Goal: Task Accomplishment & Management: Complete application form

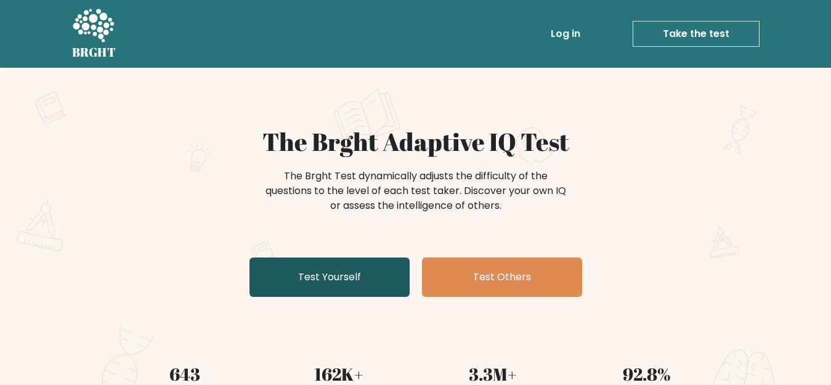
click at [346, 278] on link "Test Yourself" at bounding box center [329, 276] width 160 height 39
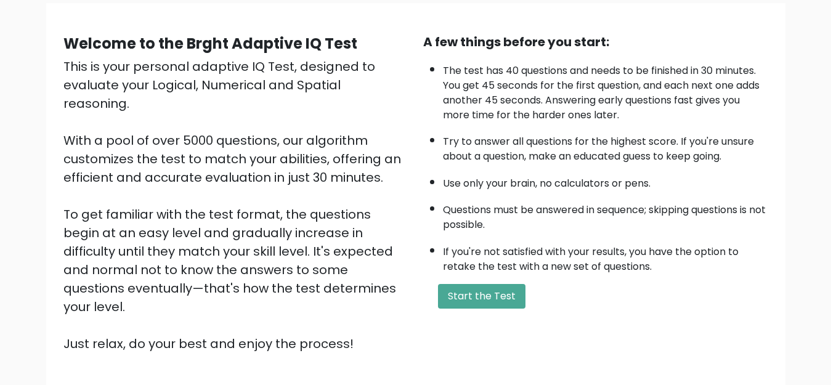
scroll to position [179, 0]
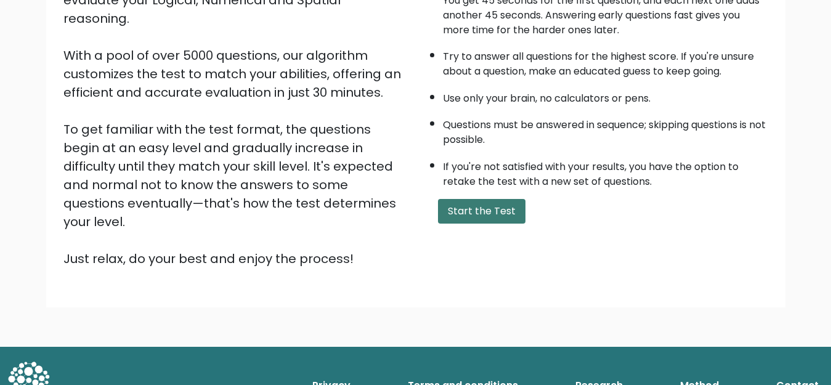
click at [460, 208] on button "Start the Test" at bounding box center [481, 211] width 87 height 25
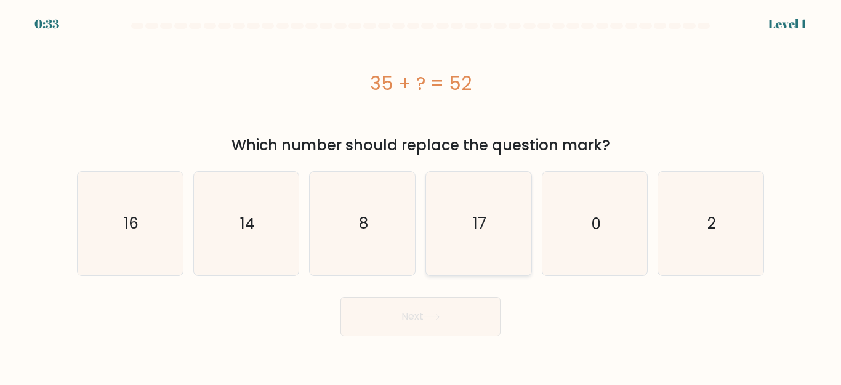
click at [488, 224] on icon "17" at bounding box center [479, 223] width 103 height 103
click at [421, 196] on input "d. 17" at bounding box center [421, 194] width 1 height 3
radio input "true"
click at [391, 320] on button "Next" at bounding box center [421, 316] width 160 height 39
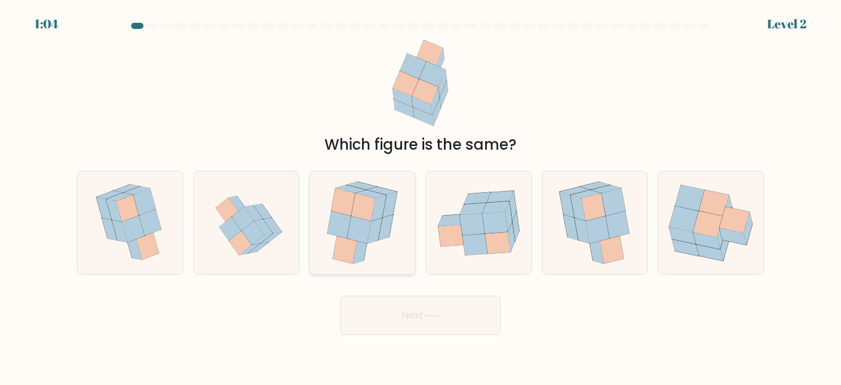
click at [359, 221] on icon at bounding box center [359, 230] width 24 height 28
click at [421, 196] on input "c." at bounding box center [421, 194] width 1 height 3
radio input "true"
click at [388, 308] on button "Next" at bounding box center [421, 315] width 160 height 39
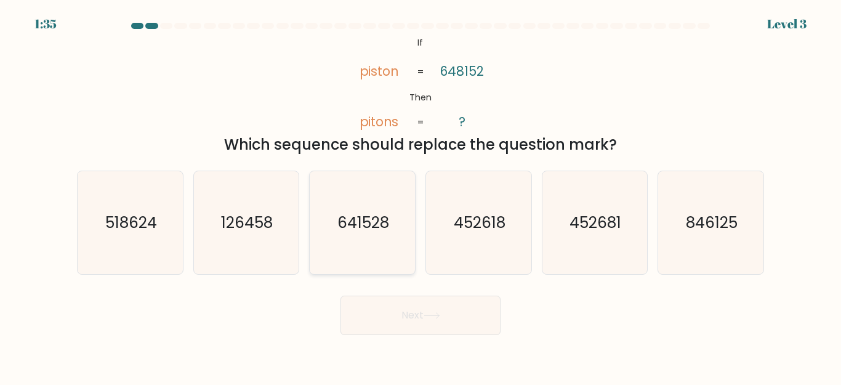
click at [363, 227] on text "641528" at bounding box center [364, 223] width 52 height 22
click at [421, 196] on input "c. 641528" at bounding box center [421, 194] width 1 height 3
radio input "true"
click at [407, 312] on button "Next" at bounding box center [421, 315] width 160 height 39
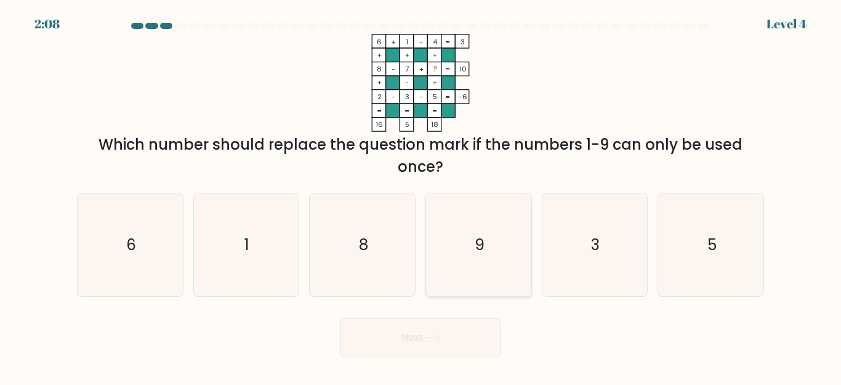
click at [476, 241] on text "9" at bounding box center [480, 245] width 10 height 22
click at [421, 196] on input "d. 9" at bounding box center [421, 194] width 1 height 3
radio input "true"
click at [434, 339] on icon at bounding box center [432, 337] width 17 height 7
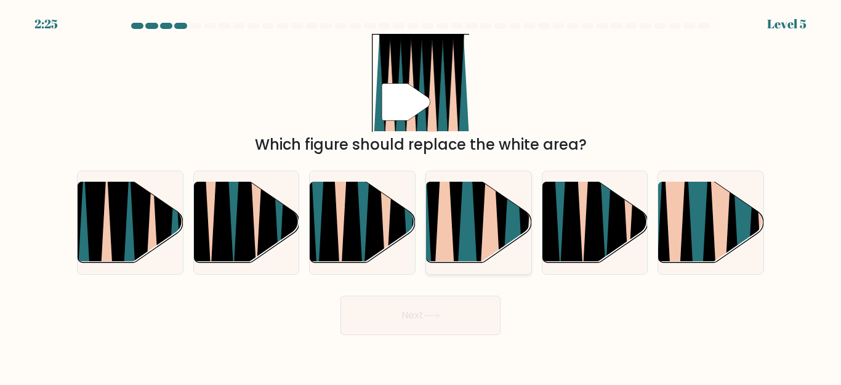
click at [456, 222] on icon at bounding box center [457, 180] width 24 height 211
click at [421, 196] on input "d." at bounding box center [421, 194] width 1 height 3
radio input "true"
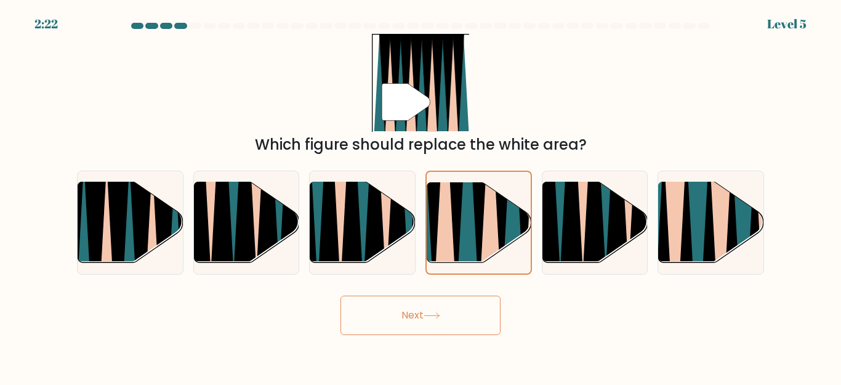
click at [392, 319] on button "Next" at bounding box center [421, 315] width 160 height 39
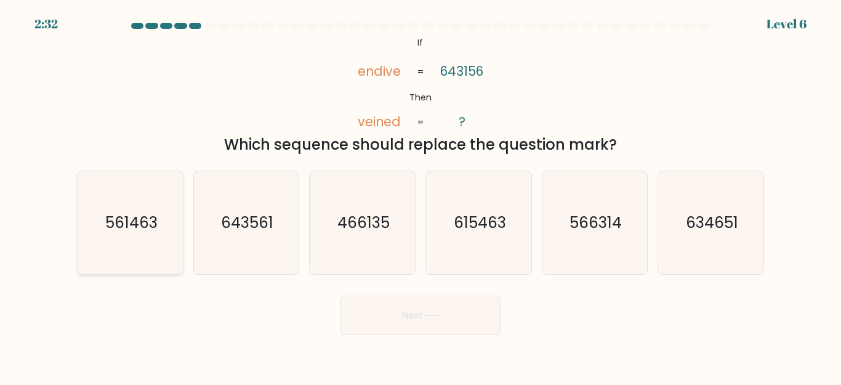
click at [132, 224] on text "561463" at bounding box center [131, 223] width 52 height 22
click at [421, 196] on input "a. 561463" at bounding box center [421, 194] width 1 height 3
radio input "true"
click at [443, 326] on button "Next" at bounding box center [421, 315] width 160 height 39
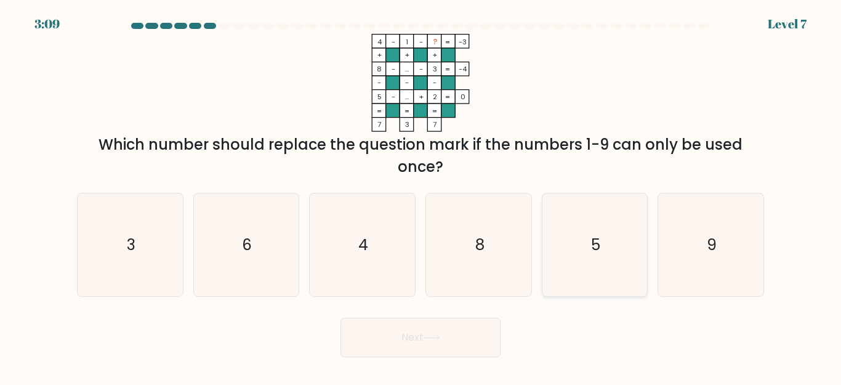
click at [599, 245] on icon "5" at bounding box center [594, 244] width 103 height 103
click at [421, 196] on input "e. 5" at bounding box center [421, 194] width 1 height 3
radio input "true"
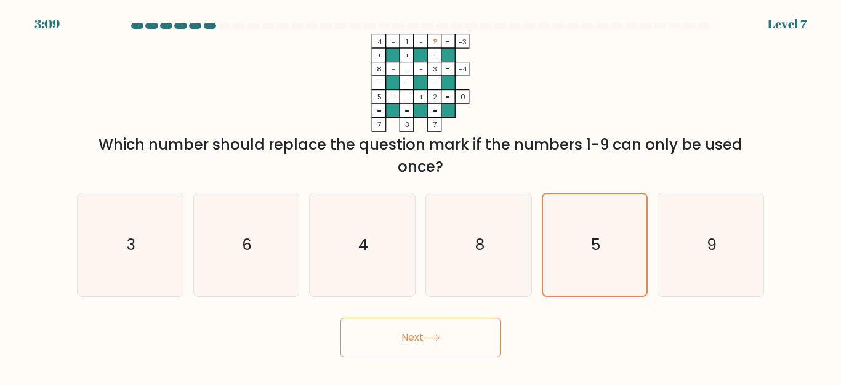
click at [423, 337] on button "Next" at bounding box center [421, 337] width 160 height 39
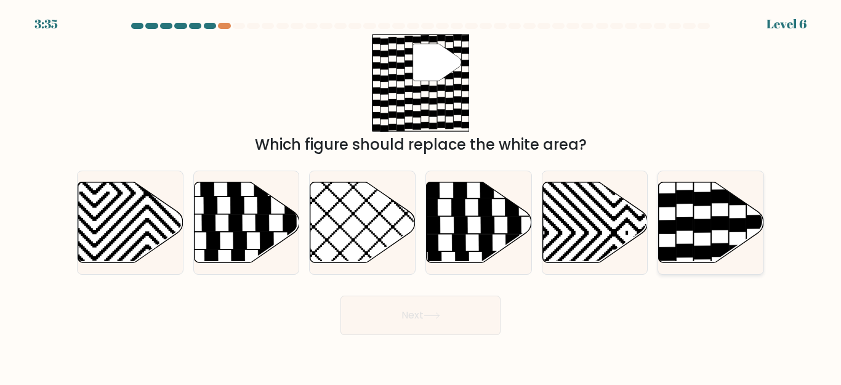
click at [708, 227] on icon at bounding box center [703, 226] width 17 height 14
click at [421, 196] on input "f." at bounding box center [421, 194] width 1 height 3
radio input "true"
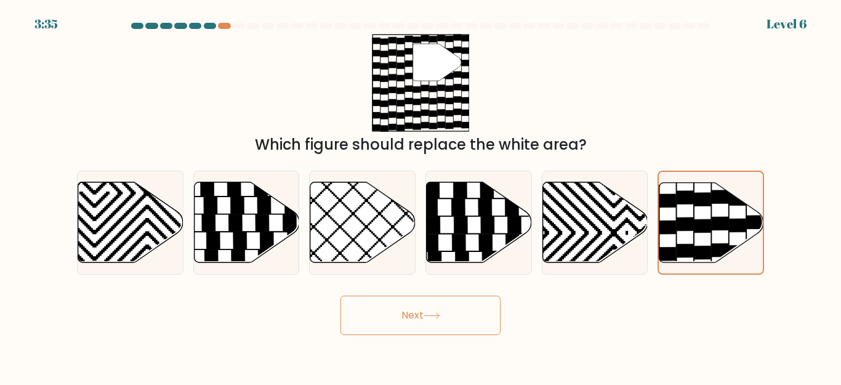
click at [419, 311] on button "Next" at bounding box center [421, 315] width 160 height 39
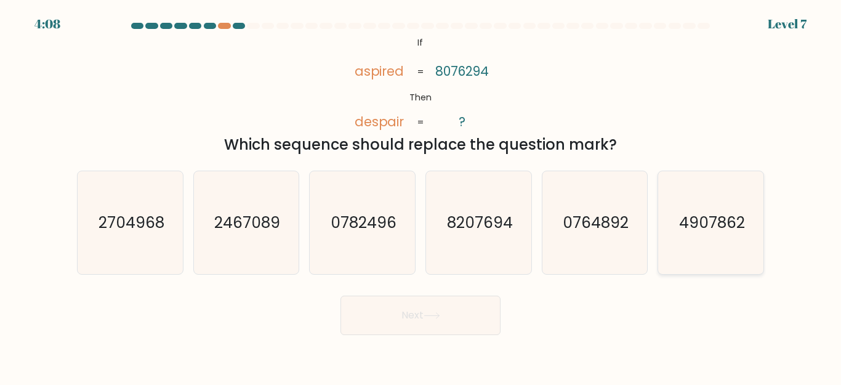
click at [702, 225] on text "4907862" at bounding box center [712, 223] width 66 height 22
click at [421, 196] on input "f. 4907862" at bounding box center [421, 194] width 1 height 3
radio input "true"
click at [432, 328] on button "Next" at bounding box center [421, 315] width 160 height 39
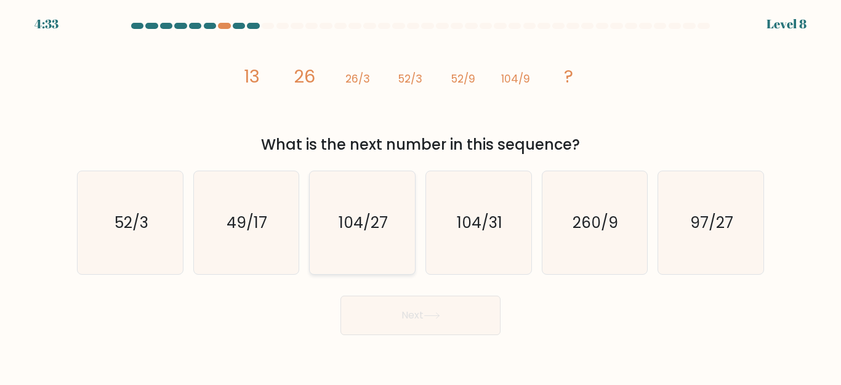
click at [360, 224] on text "104/27" at bounding box center [363, 223] width 49 height 22
click at [421, 196] on input "c. 104/27" at bounding box center [421, 194] width 1 height 3
radio input "true"
click at [409, 323] on button "Next" at bounding box center [421, 315] width 160 height 39
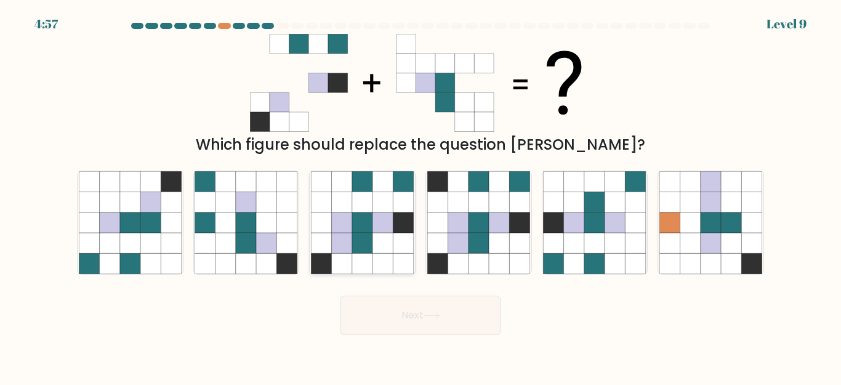
click at [346, 256] on icon at bounding box center [342, 264] width 20 height 20
click at [421, 196] on input "c." at bounding box center [421, 194] width 1 height 3
radio input "true"
click at [403, 314] on button "Next" at bounding box center [421, 315] width 160 height 39
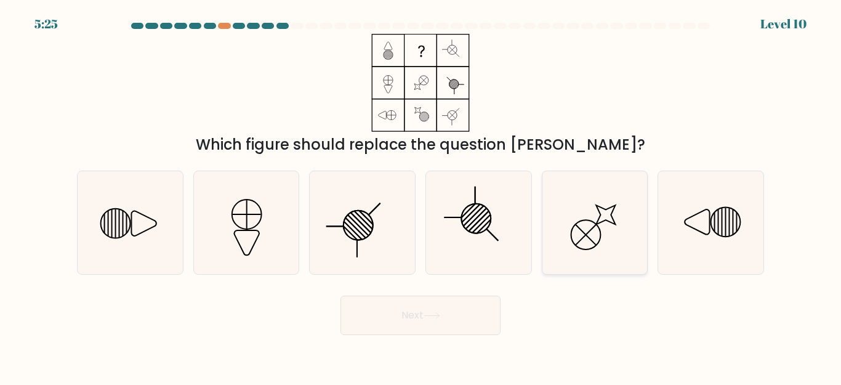
click at [589, 229] on icon at bounding box center [594, 222] width 103 height 103
click at [421, 196] on input "e." at bounding box center [421, 194] width 1 height 3
radio input "true"
click at [419, 316] on button "Next" at bounding box center [421, 315] width 160 height 39
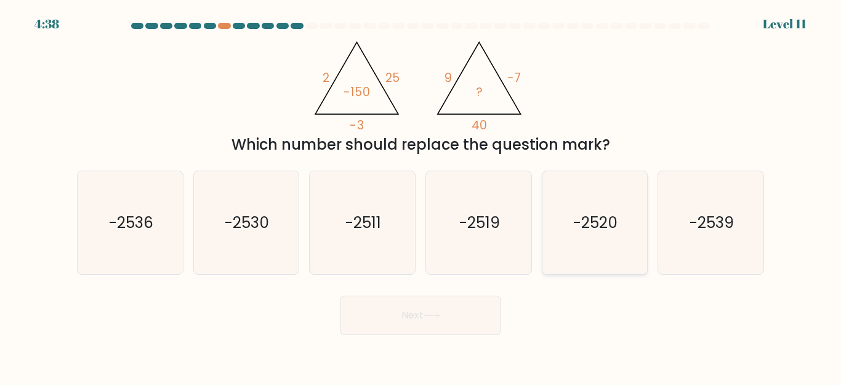
click at [600, 224] on text "-2520" at bounding box center [596, 223] width 44 height 22
click at [421, 196] on input "e. -2520" at bounding box center [421, 194] width 1 height 3
radio input "true"
click at [424, 310] on button "Next" at bounding box center [421, 315] width 160 height 39
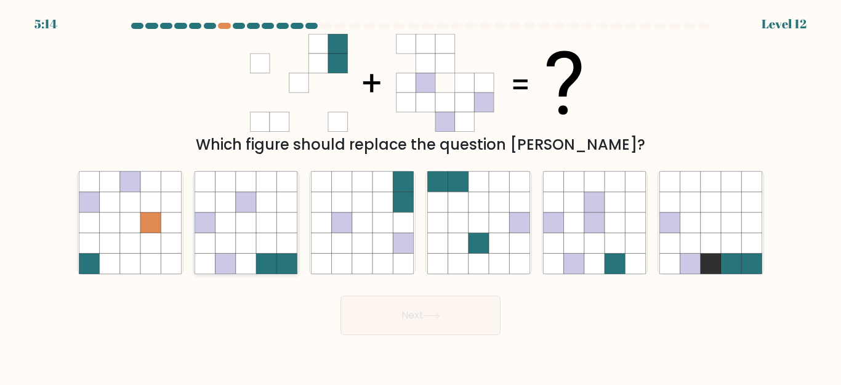
click at [253, 245] on icon at bounding box center [246, 243] width 20 height 20
click at [421, 196] on input "b." at bounding box center [421, 194] width 1 height 3
radio input "true"
click at [383, 317] on button "Next" at bounding box center [421, 315] width 160 height 39
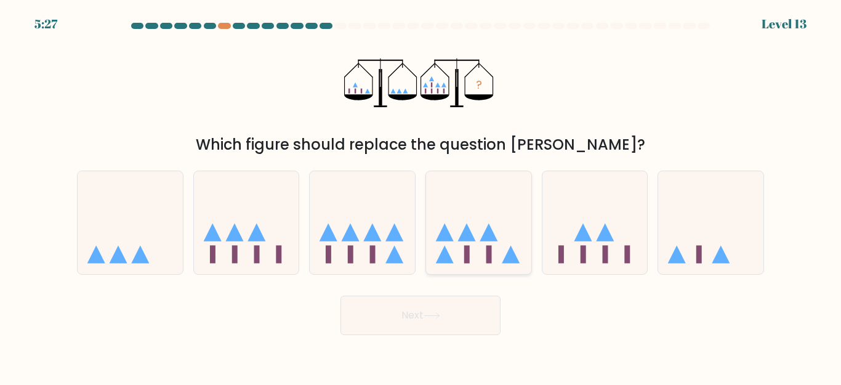
click at [477, 250] on icon at bounding box center [478, 222] width 105 height 87
click at [421, 196] on input "d." at bounding box center [421, 194] width 1 height 3
radio input "true"
click at [408, 316] on button "Next" at bounding box center [421, 315] width 160 height 39
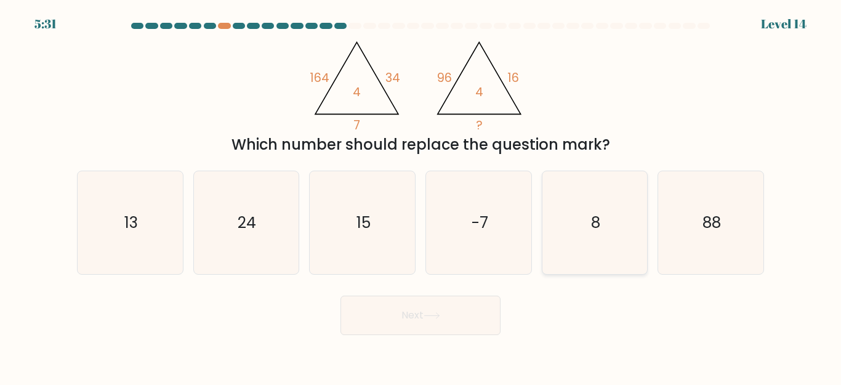
click at [592, 224] on text "8" at bounding box center [595, 223] width 9 height 22
click at [421, 196] on input "e. 8" at bounding box center [421, 194] width 1 height 3
radio input "true"
click at [421, 317] on button "Next" at bounding box center [421, 315] width 160 height 39
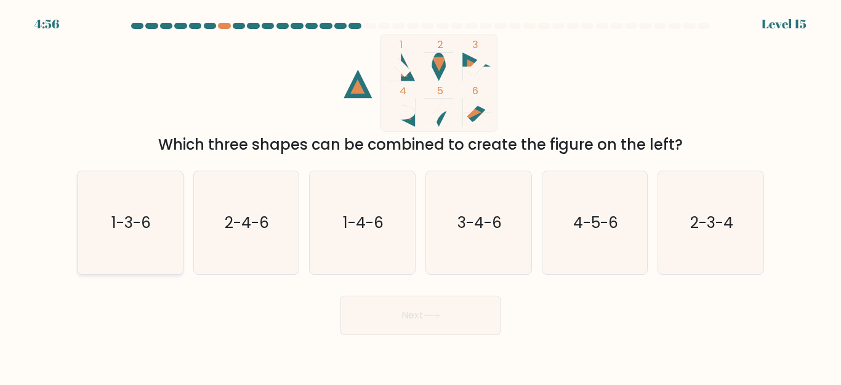
click at [128, 217] on text "1-3-6" at bounding box center [130, 223] width 39 height 22
click at [421, 196] on input "a. 1-3-6" at bounding box center [421, 194] width 1 height 3
radio input "true"
click at [436, 304] on button "Next" at bounding box center [421, 315] width 160 height 39
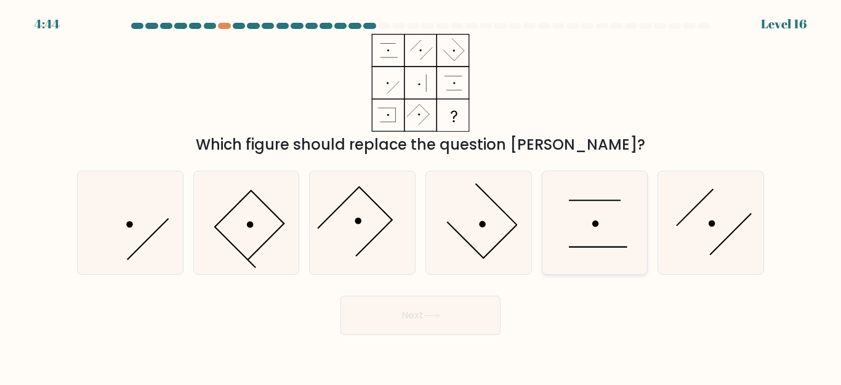
click at [597, 215] on icon at bounding box center [594, 222] width 103 height 103
click at [421, 196] on input "e." at bounding box center [421, 194] width 1 height 3
radio input "true"
click at [371, 224] on icon at bounding box center [362, 222] width 103 height 103
click at [421, 196] on input "c." at bounding box center [421, 194] width 1 height 3
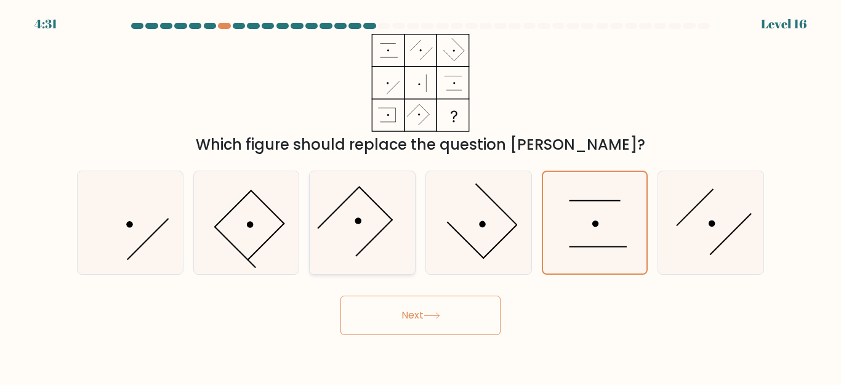
radio input "true"
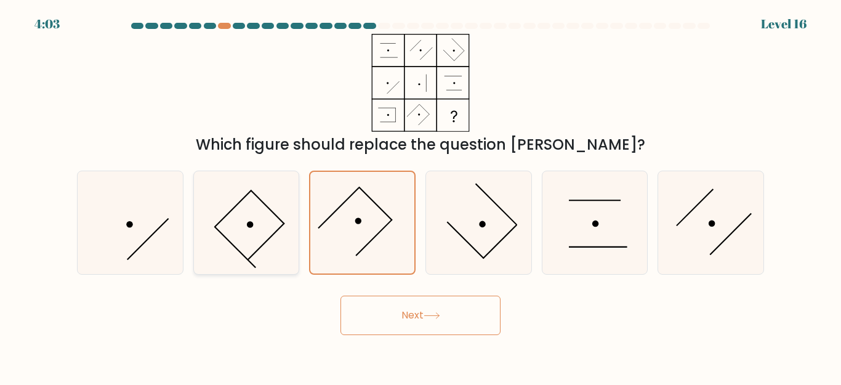
click at [257, 231] on icon at bounding box center [246, 222] width 103 height 103
click at [421, 196] on input "b." at bounding box center [421, 194] width 1 height 3
radio input "true"
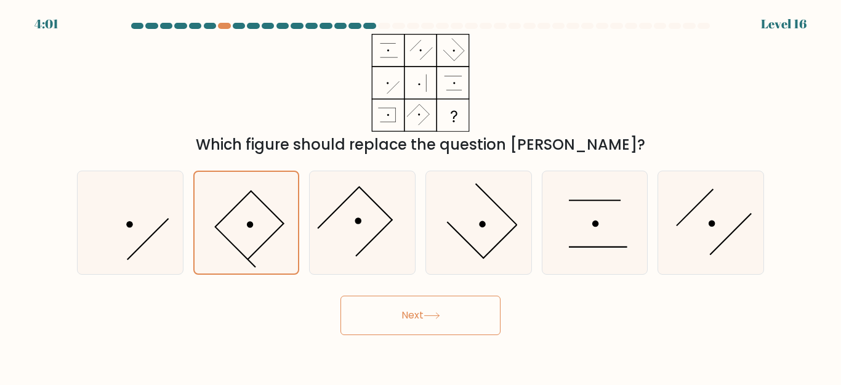
click at [424, 315] on button "Next" at bounding box center [421, 315] width 160 height 39
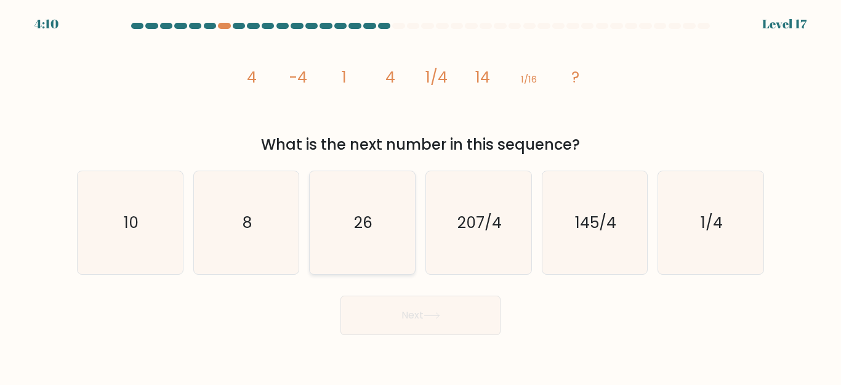
click at [355, 227] on text "26" at bounding box center [363, 223] width 18 height 22
click at [421, 196] on input "c. 26" at bounding box center [421, 194] width 1 height 3
radio input "true"
click at [389, 314] on button "Next" at bounding box center [421, 315] width 160 height 39
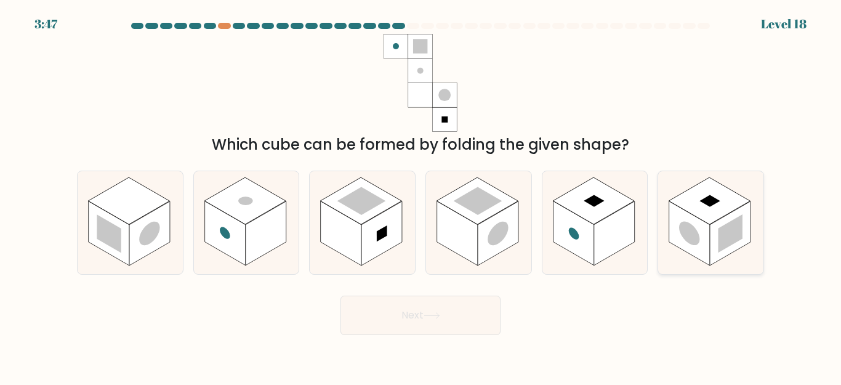
click at [710, 227] on rect at bounding box center [690, 233] width 41 height 65
click at [421, 196] on input "f." at bounding box center [421, 194] width 1 height 3
radio input "true"
click at [438, 316] on icon at bounding box center [431, 316] width 15 height 6
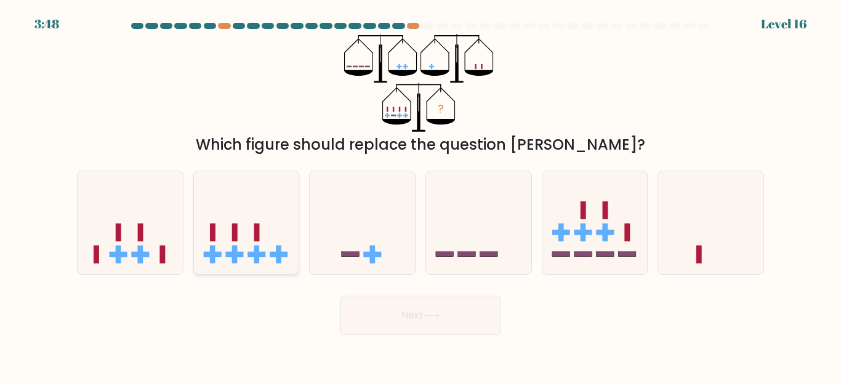
click at [254, 234] on icon at bounding box center [246, 222] width 105 height 87
click at [421, 196] on input "b." at bounding box center [421, 194] width 1 height 3
radio input "true"
click at [429, 328] on button "Next" at bounding box center [421, 315] width 160 height 39
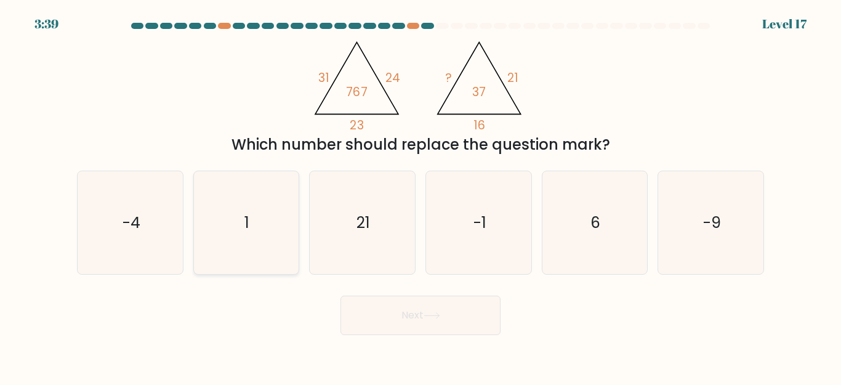
click at [252, 225] on icon "1" at bounding box center [246, 222] width 103 height 103
click at [421, 196] on input "b. 1" at bounding box center [421, 194] width 1 height 3
radio input "true"
click at [416, 323] on button "Next" at bounding box center [421, 315] width 160 height 39
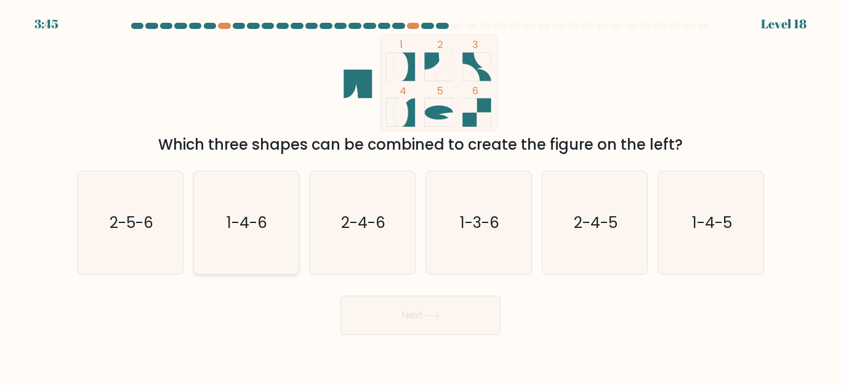
click at [248, 231] on text "1-4-6" at bounding box center [247, 223] width 41 height 22
click at [421, 196] on input "b. 1-4-6" at bounding box center [421, 194] width 1 height 3
radio input "true"
click at [400, 311] on button "Next" at bounding box center [421, 315] width 160 height 39
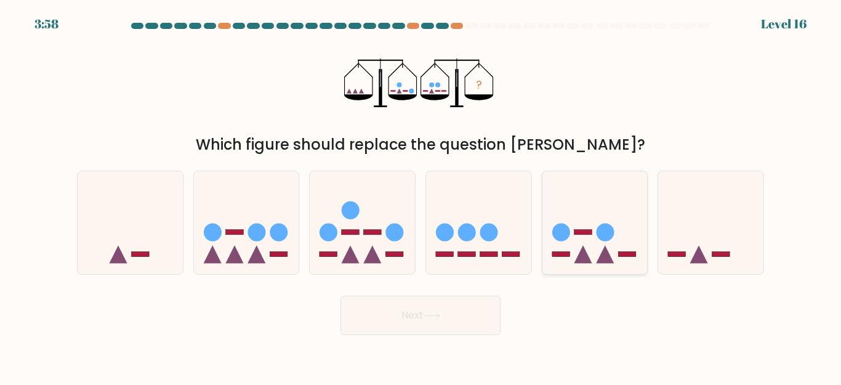
click at [590, 236] on icon at bounding box center [595, 222] width 105 height 87
click at [421, 196] on input "e." at bounding box center [421, 194] width 1 height 3
radio input "true"
click at [424, 313] on button "Next" at bounding box center [421, 315] width 160 height 39
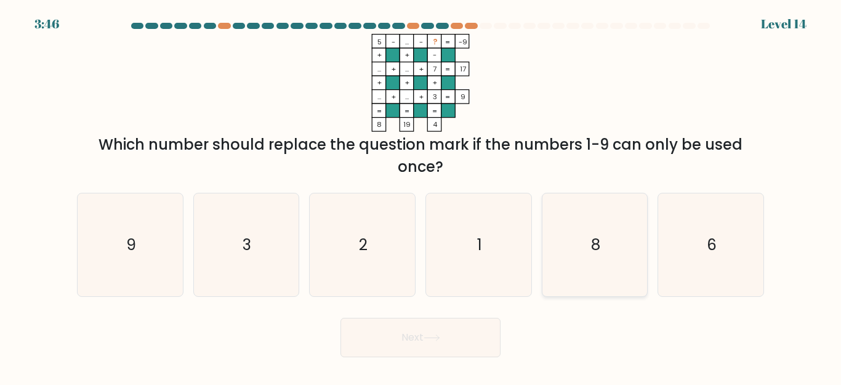
click at [603, 248] on icon "8" at bounding box center [594, 244] width 103 height 103
click at [421, 196] on input "e. 8" at bounding box center [421, 194] width 1 height 3
radio input "true"
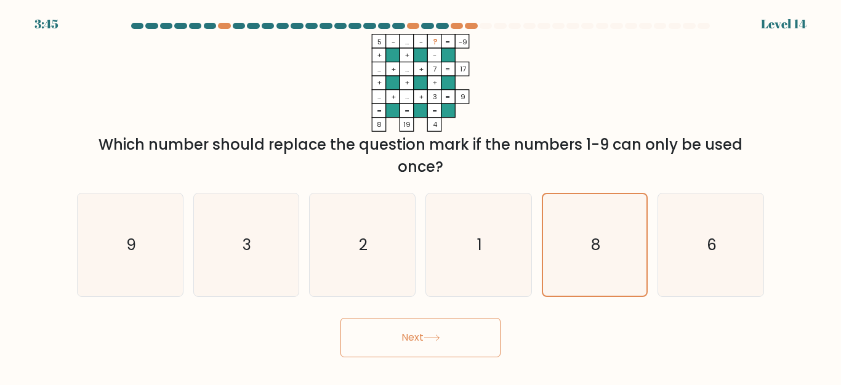
click at [449, 335] on button "Next" at bounding box center [421, 337] width 160 height 39
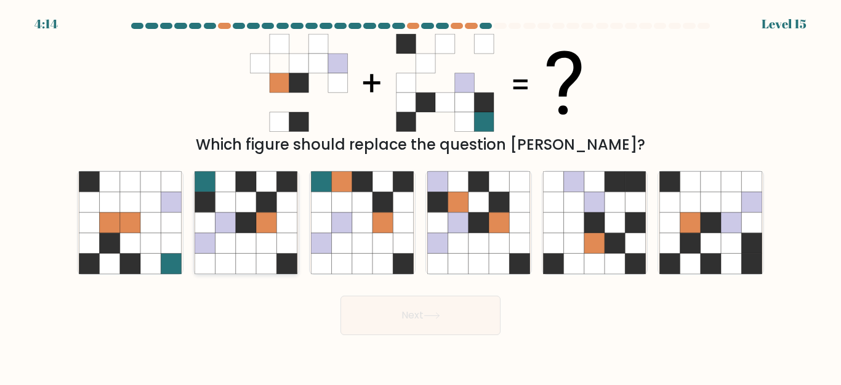
click at [216, 221] on icon at bounding box center [246, 222] width 103 height 103
click at [421, 196] on input "b." at bounding box center [421, 194] width 1 height 3
radio input "true"
drag, startPoint x: 368, startPoint y: 314, endPoint x: 362, endPoint y: 312, distance: 6.4
click at [369, 312] on button "Next" at bounding box center [421, 315] width 160 height 39
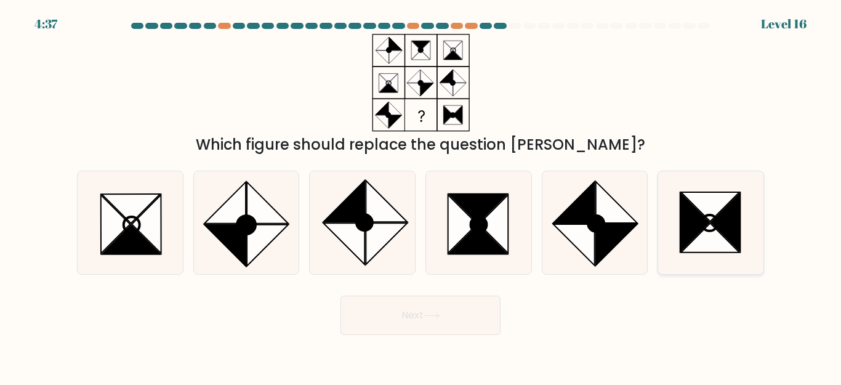
click at [709, 220] on icon at bounding box center [710, 207] width 59 height 30
click at [421, 196] on input "f." at bounding box center [421, 194] width 1 height 3
radio input "true"
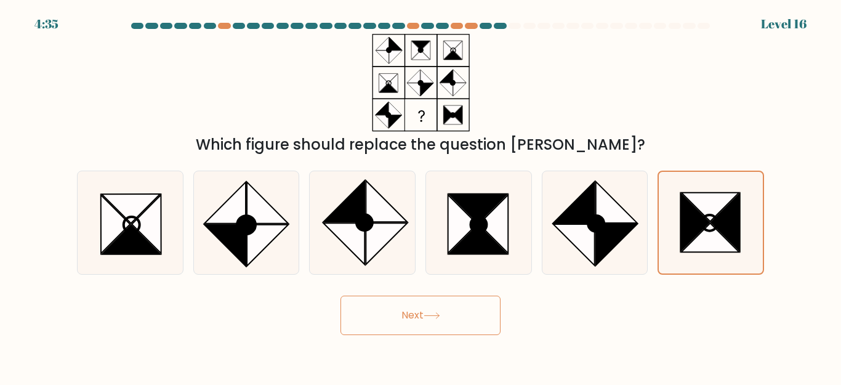
click at [445, 320] on button "Next" at bounding box center [421, 315] width 160 height 39
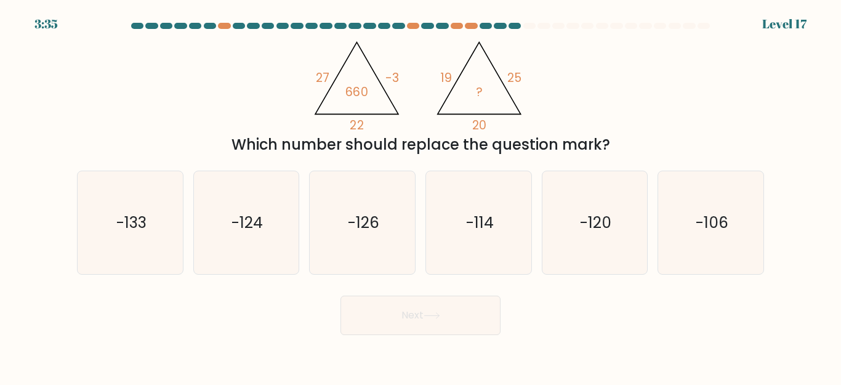
click at [589, 139] on div "Which number should replace the question mark?" at bounding box center [420, 145] width 673 height 22
click at [607, 222] on text "-120" at bounding box center [595, 223] width 31 height 22
click at [430, 326] on button "Next" at bounding box center [421, 315] width 160 height 39
click at [594, 217] on text "-120" at bounding box center [595, 223] width 31 height 22
click at [421, 196] on input "e. -120" at bounding box center [421, 194] width 1 height 3
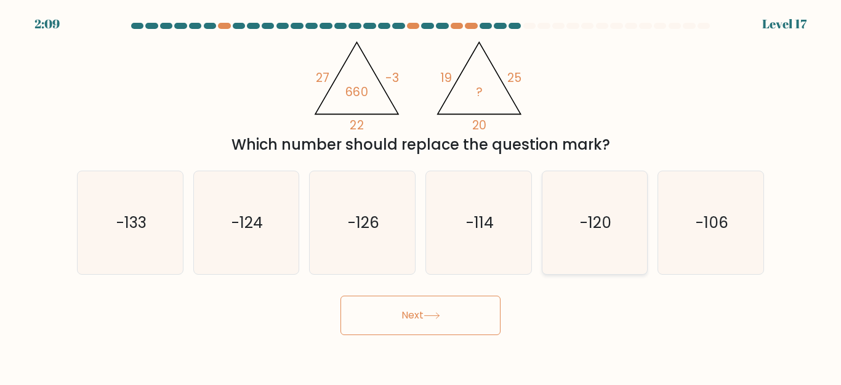
radio input "true"
click at [447, 322] on button "Next" at bounding box center [421, 315] width 160 height 39
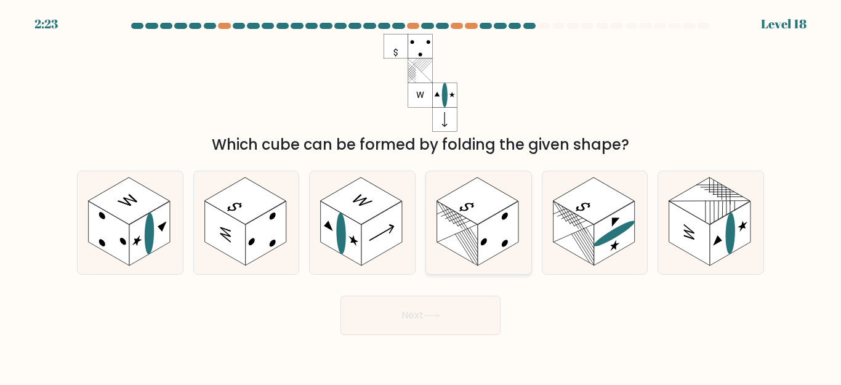
click at [480, 228] on rect at bounding box center [498, 233] width 41 height 65
click at [421, 196] on input "d." at bounding box center [421, 194] width 1 height 3
radio input "true"
click at [409, 323] on button "Next" at bounding box center [421, 315] width 160 height 39
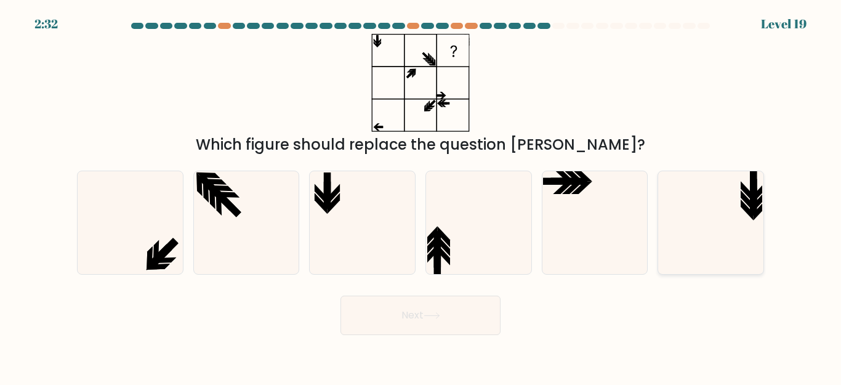
click at [745, 189] on icon at bounding box center [747, 191] width 13 height 21
click at [421, 193] on input "f." at bounding box center [421, 194] width 1 height 3
radio input "true"
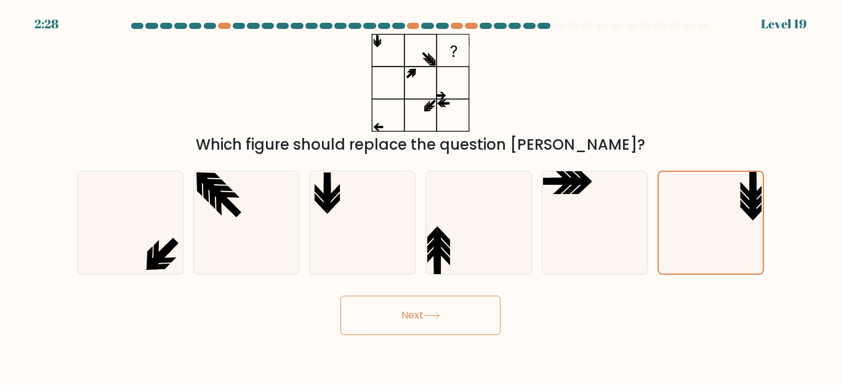
click at [434, 320] on button "Next" at bounding box center [421, 315] width 160 height 39
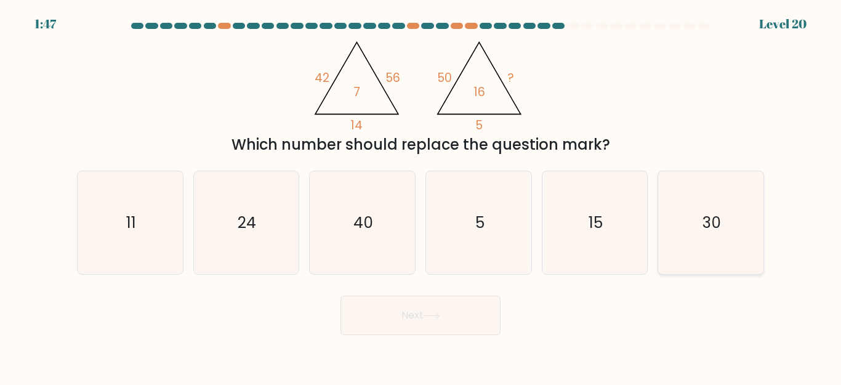
click at [719, 224] on text "30" at bounding box center [712, 223] width 18 height 22
click at [421, 196] on input "f. 30" at bounding box center [421, 194] width 1 height 3
radio input "true"
click at [434, 328] on button "Next" at bounding box center [421, 315] width 160 height 39
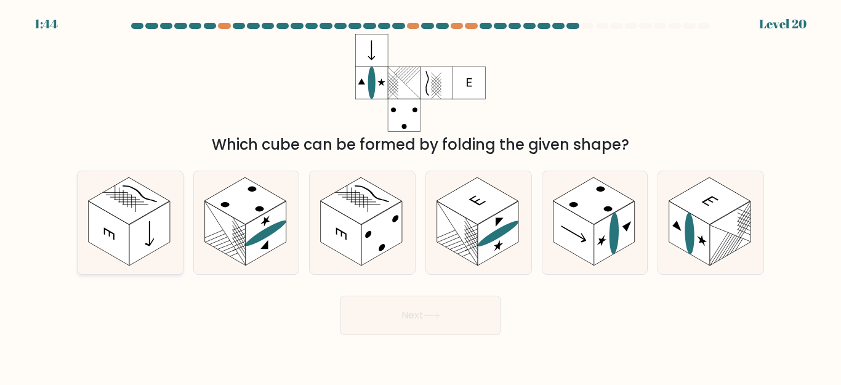
click at [136, 220] on rect at bounding box center [128, 200] width 81 height 47
click at [421, 196] on input "a." at bounding box center [421, 194] width 1 height 3
radio input "true"
click at [417, 309] on button "Next" at bounding box center [421, 315] width 160 height 39
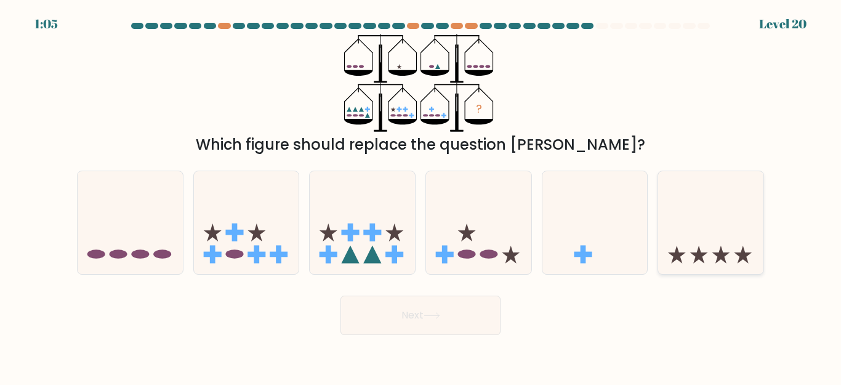
click at [734, 248] on icon at bounding box center [711, 222] width 105 height 87
click at [421, 196] on input "f." at bounding box center [421, 194] width 1 height 3
radio input "true"
click at [395, 318] on button "Next" at bounding box center [421, 315] width 160 height 39
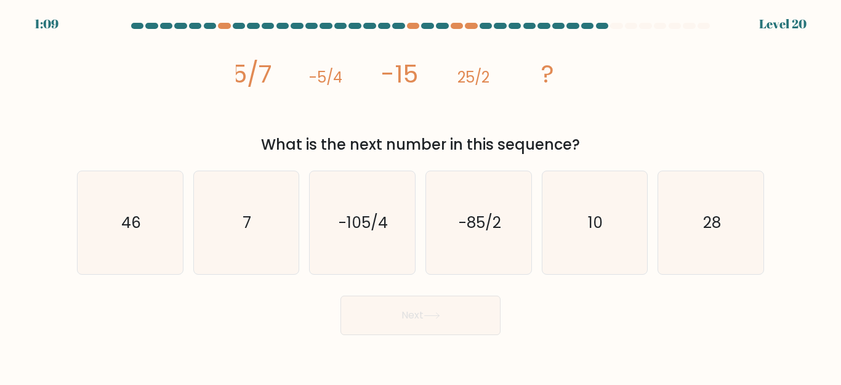
click at [256, 59] on tspan "5/7" at bounding box center [252, 74] width 41 height 34
click at [245, 217] on text "7" at bounding box center [247, 223] width 9 height 22
click at [421, 196] on input "b. 7" at bounding box center [421, 194] width 1 height 3
radio input "true"
click at [398, 310] on button "Next" at bounding box center [421, 315] width 160 height 39
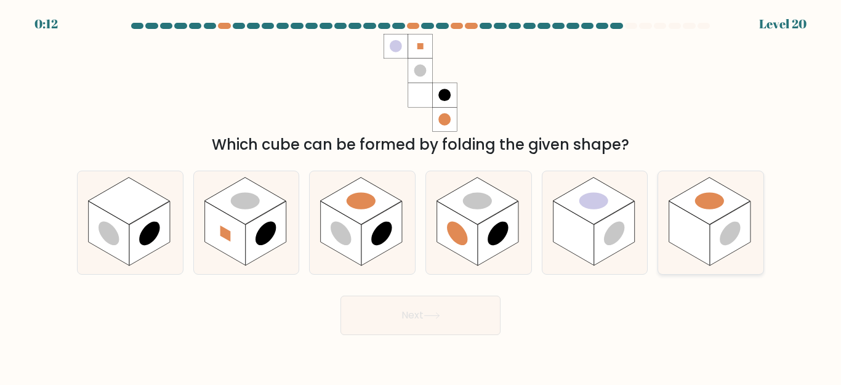
click at [706, 223] on rect at bounding box center [690, 233] width 41 height 65
click at [421, 196] on input "f." at bounding box center [421, 194] width 1 height 3
radio input "true"
click at [458, 314] on button "Next" at bounding box center [421, 315] width 160 height 39
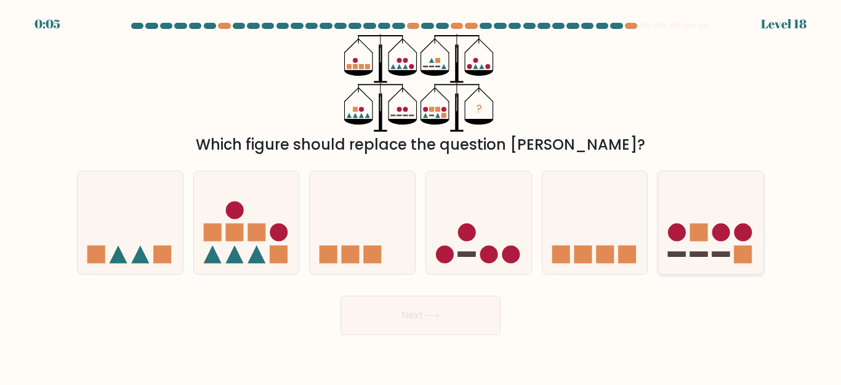
click at [692, 240] on rect at bounding box center [700, 233] width 18 height 18
click at [421, 196] on input "f." at bounding box center [421, 194] width 1 height 3
radio input "true"
click at [479, 315] on button "Next" at bounding box center [421, 315] width 160 height 39
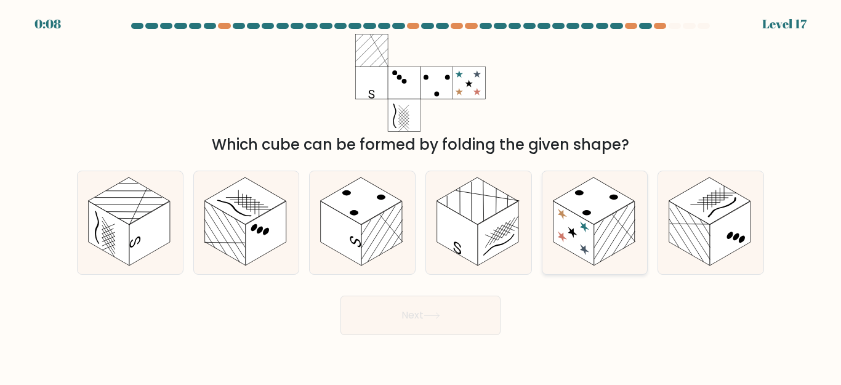
click at [569, 201] on rect at bounding box center [593, 200] width 81 height 47
click at [421, 196] on input "e." at bounding box center [421, 194] width 1 height 3
radio input "true"
click at [379, 315] on button "Next" at bounding box center [421, 315] width 160 height 39
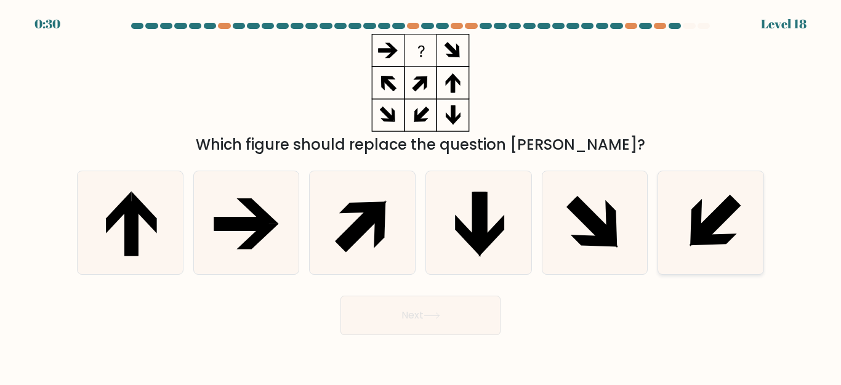
click at [707, 209] on icon at bounding box center [711, 222] width 103 height 103
click at [421, 196] on input "f." at bounding box center [421, 194] width 1 height 3
radio input "true"
click at [460, 317] on button "Next" at bounding box center [421, 315] width 160 height 39
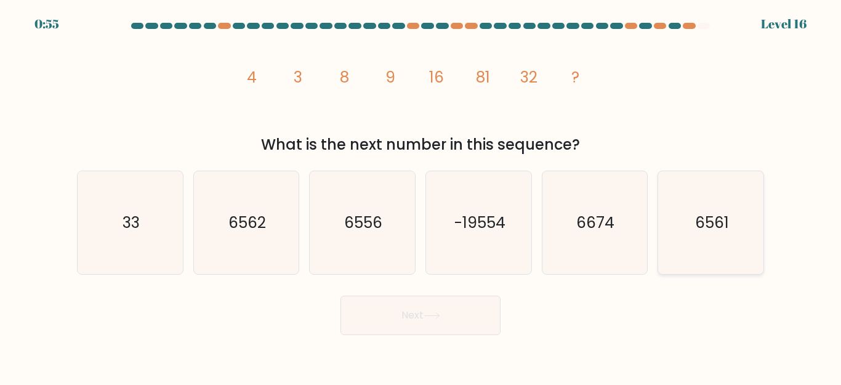
click at [716, 231] on text "6561" at bounding box center [712, 223] width 34 height 22
click at [421, 196] on input "f. 6561" at bounding box center [421, 194] width 1 height 3
radio input "true"
click at [455, 312] on button "Next" at bounding box center [421, 315] width 160 height 39
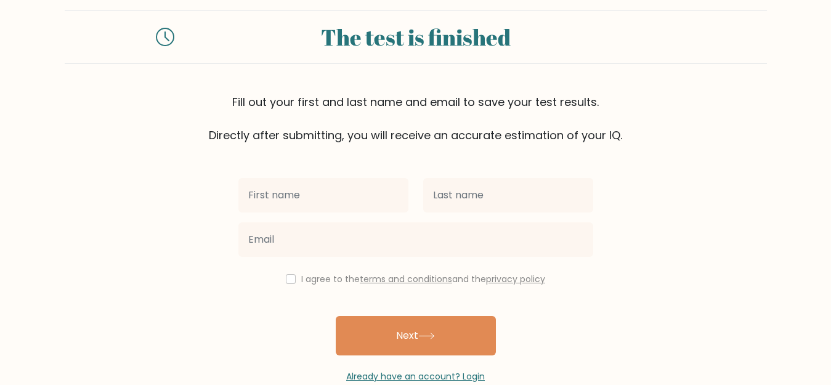
scroll to position [47, 0]
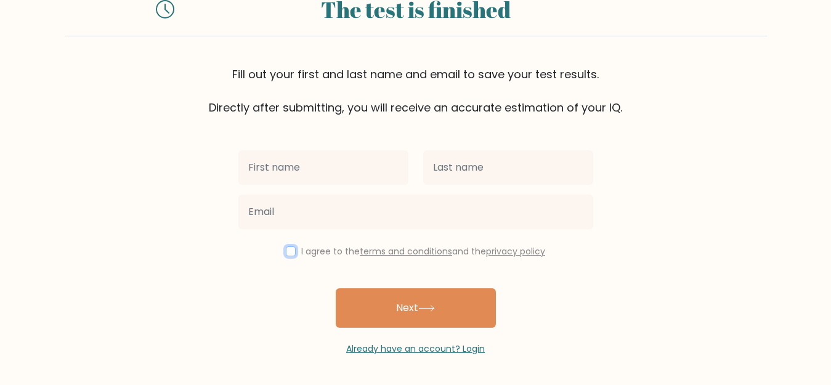
click at [290, 249] on input "checkbox" at bounding box center [291, 251] width 10 height 10
checkbox input "true"
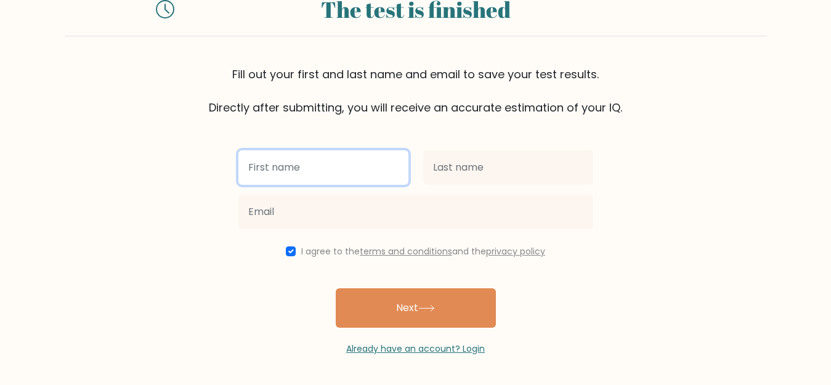
click at [320, 172] on input "text" at bounding box center [323, 167] width 170 height 34
type input "Damayanti"
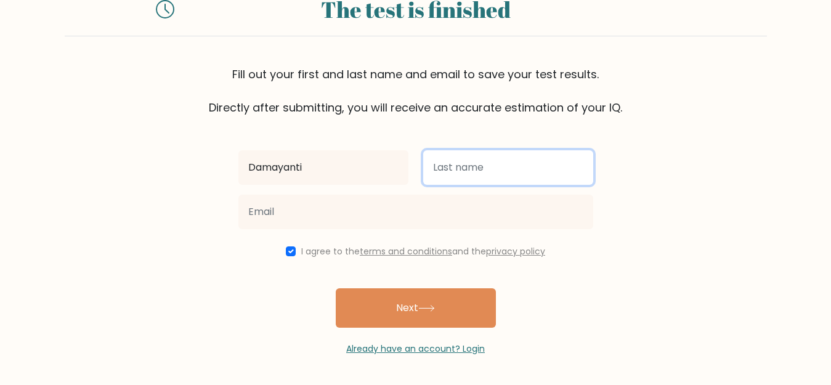
click at [512, 171] on input "text" at bounding box center [508, 167] width 170 height 34
click at [511, 171] on input "text" at bounding box center [508, 167] width 170 height 34
drag, startPoint x: 495, startPoint y: 161, endPoint x: 400, endPoint y: 171, distance: 94.8
click at [400, 171] on div "Damayanti novita" at bounding box center [416, 167] width 370 height 44
type input "Novita"
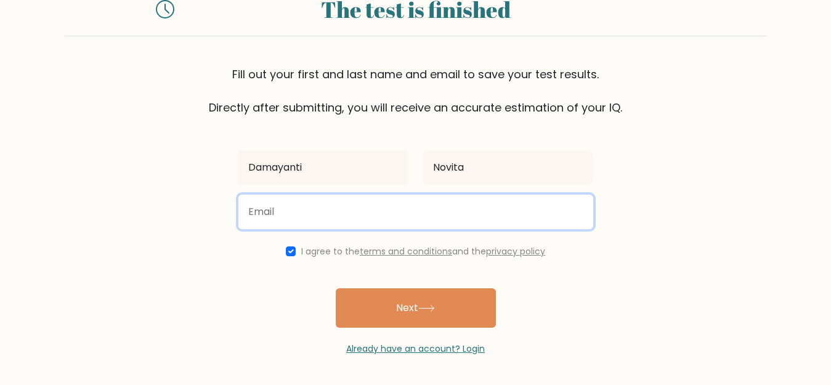
click at [384, 203] on input "email" at bounding box center [415, 212] width 355 height 34
type input "noviitadmy@gmail.com"
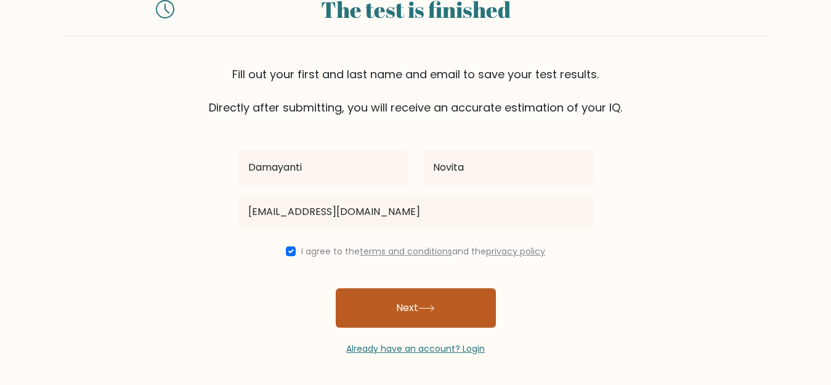
click at [416, 302] on button "Next" at bounding box center [416, 307] width 160 height 39
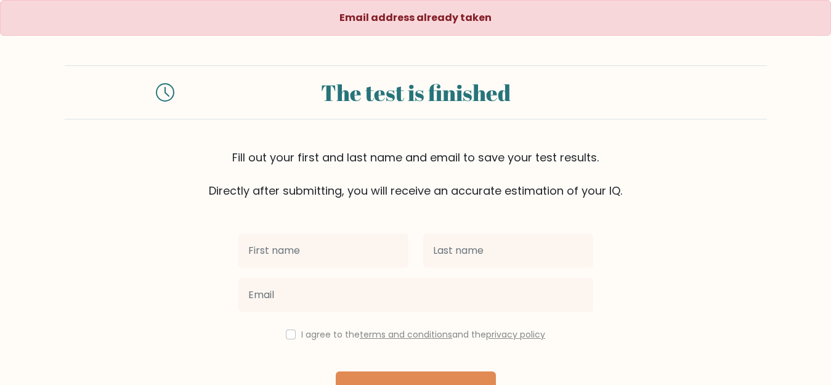
scroll to position [83, 0]
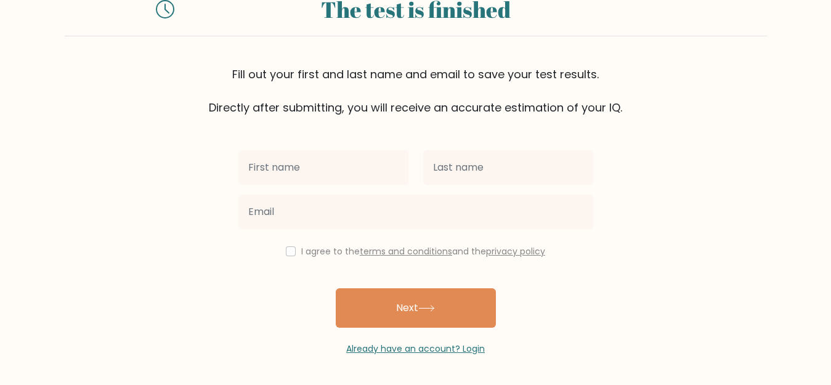
click at [275, 176] on input "text" at bounding box center [323, 167] width 170 height 34
type input "Damayanti"
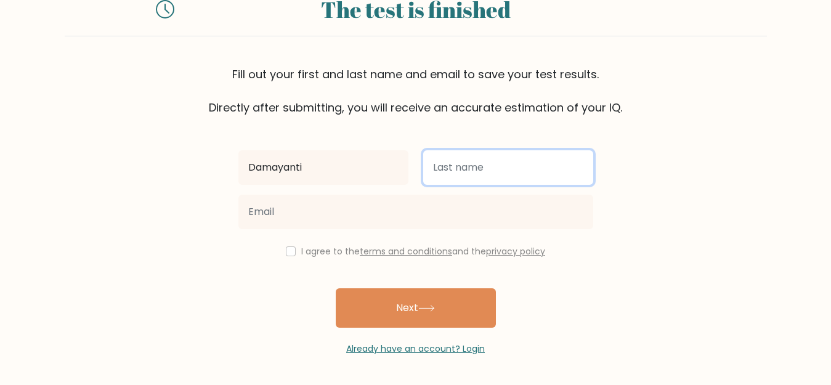
click at [456, 172] on input "text" at bounding box center [508, 167] width 170 height 34
type input "Novita"
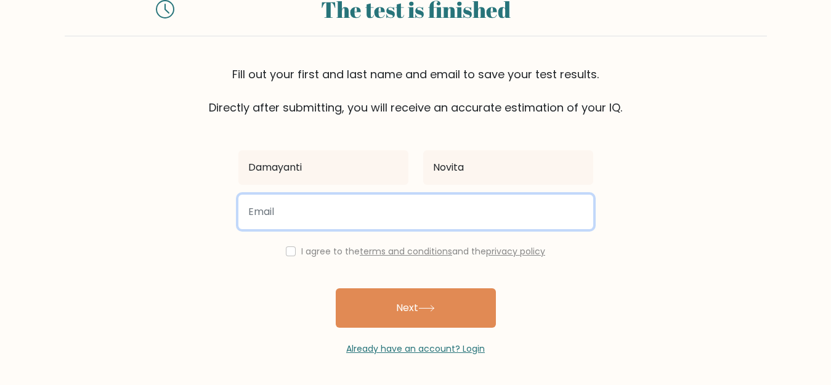
click at [289, 221] on input "email" at bounding box center [415, 212] width 355 height 34
type input "novitadmayatie"
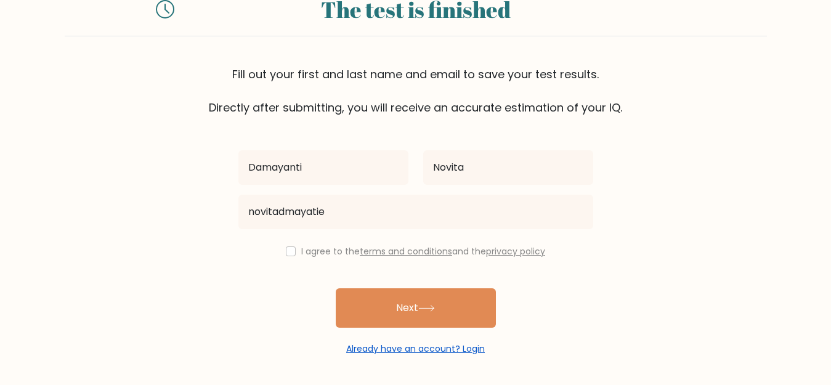
click at [442, 351] on link "Already have an account? Login" at bounding box center [415, 348] width 139 height 12
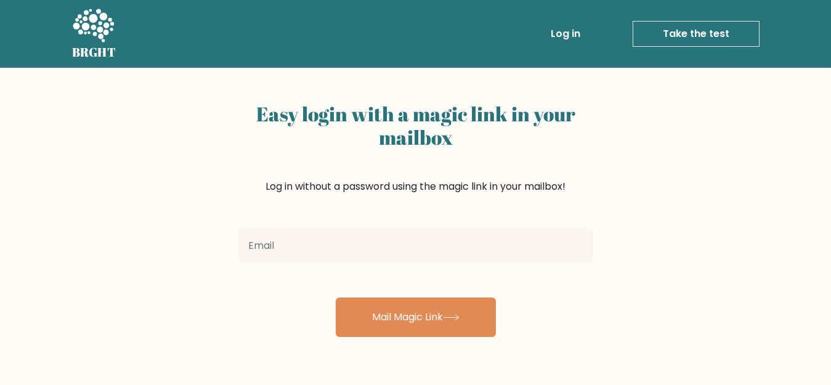
click at [344, 252] on input "email" at bounding box center [415, 246] width 355 height 34
type input "[EMAIL_ADDRESS][DOMAIN_NAME]"
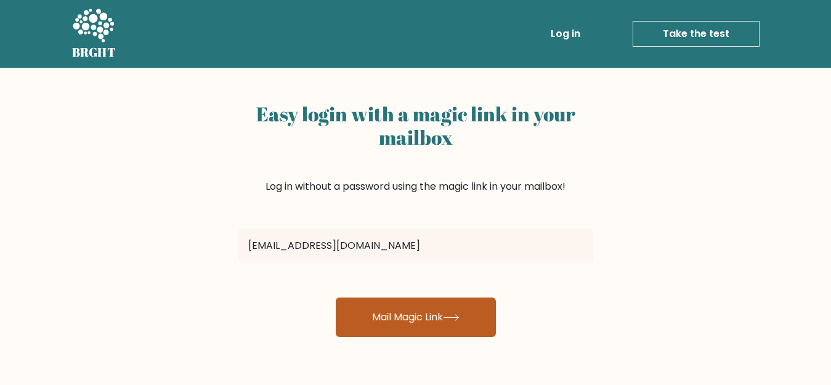
click at [411, 322] on button "Mail Magic Link" at bounding box center [416, 317] width 160 height 39
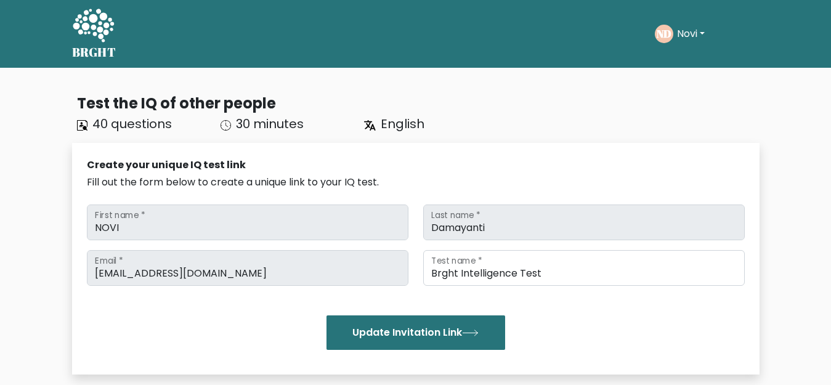
click at [699, 35] on button "Novi" at bounding box center [690, 34] width 35 height 16
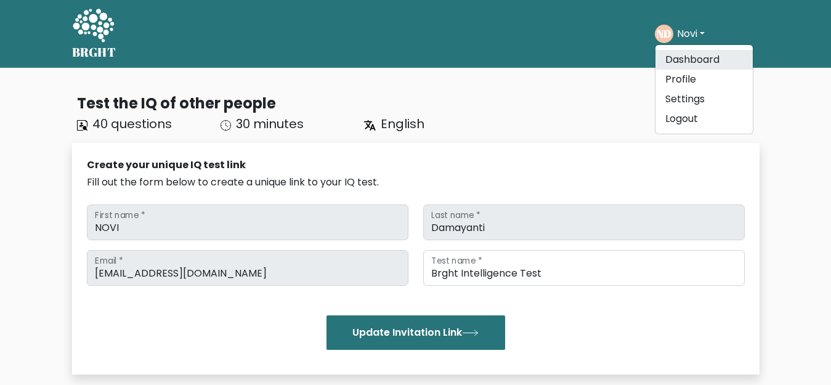
click at [695, 58] on link "Dashboard" at bounding box center [703, 60] width 97 height 20
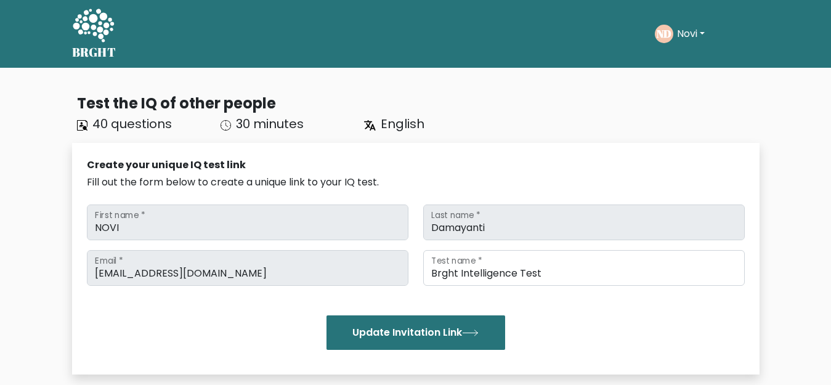
click at [92, 31] on icon at bounding box center [93, 26] width 43 height 37
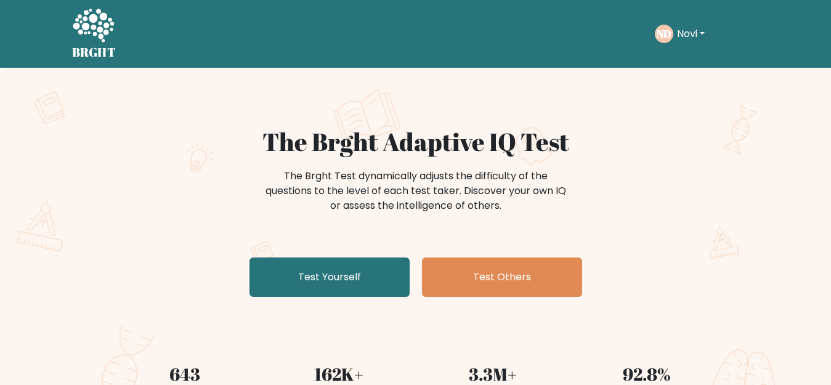
click at [694, 30] on button "Novi" at bounding box center [690, 34] width 35 height 16
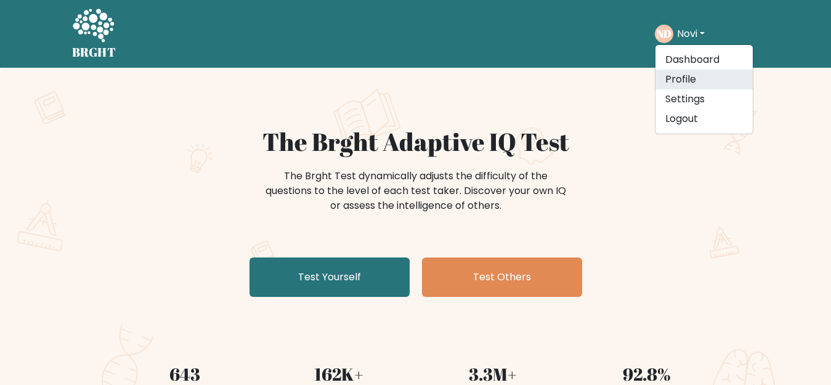
click at [687, 80] on link "Profile" at bounding box center [703, 80] width 97 height 20
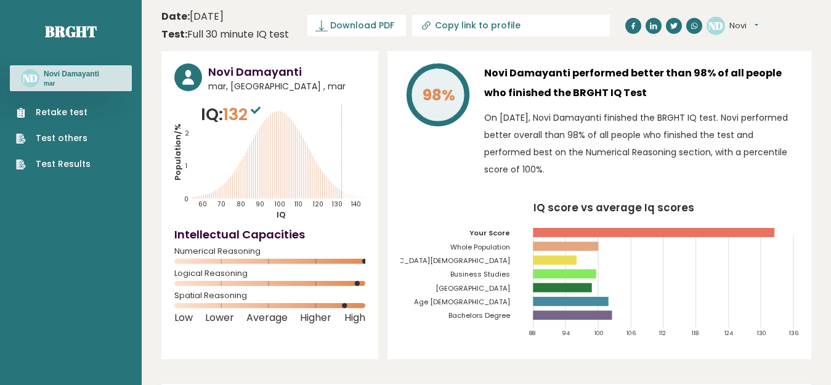
click at [57, 116] on link "Retake test" at bounding box center [53, 112] width 75 height 13
click at [64, 163] on link "Test Results" at bounding box center [53, 164] width 75 height 13
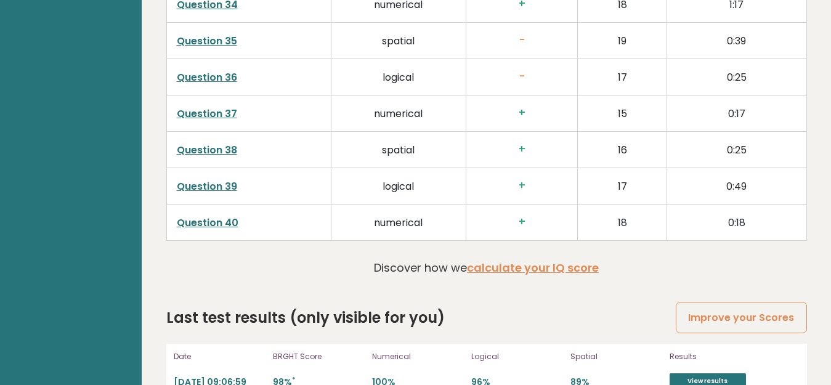
scroll to position [3240, 0]
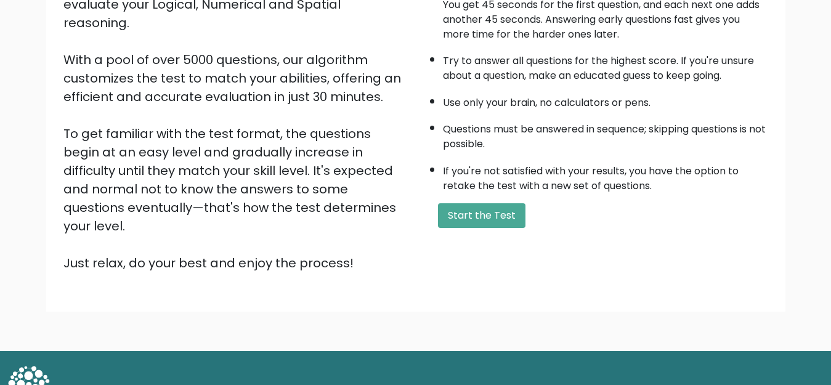
scroll to position [179, 0]
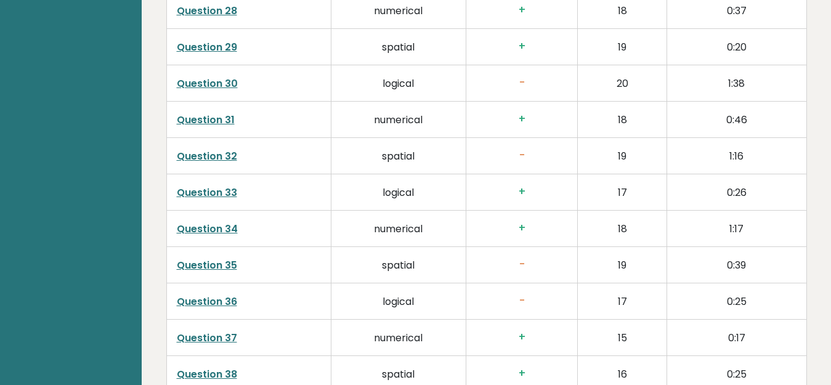
scroll to position [3301, 0]
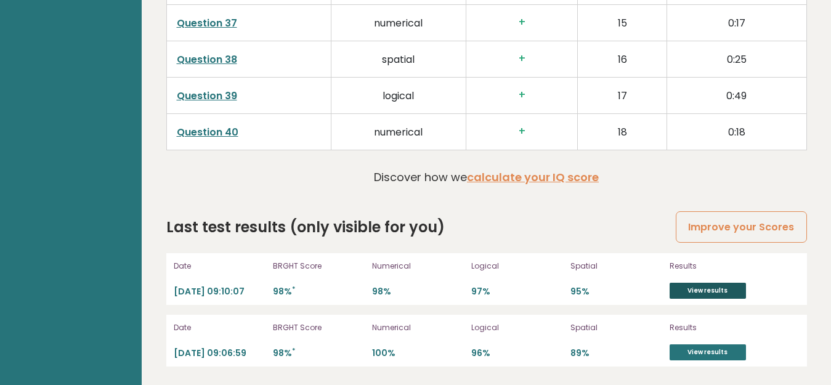
click at [697, 286] on link "View results" at bounding box center [708, 291] width 76 height 16
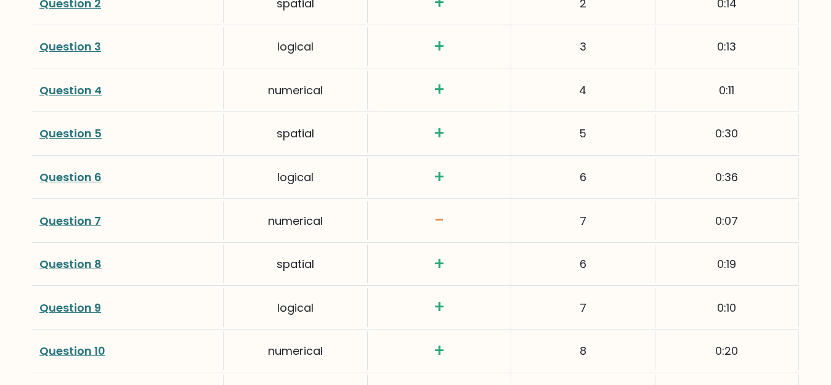
scroll to position [1848, 0]
click at [76, 219] on link "Question 7" at bounding box center [70, 220] width 62 height 15
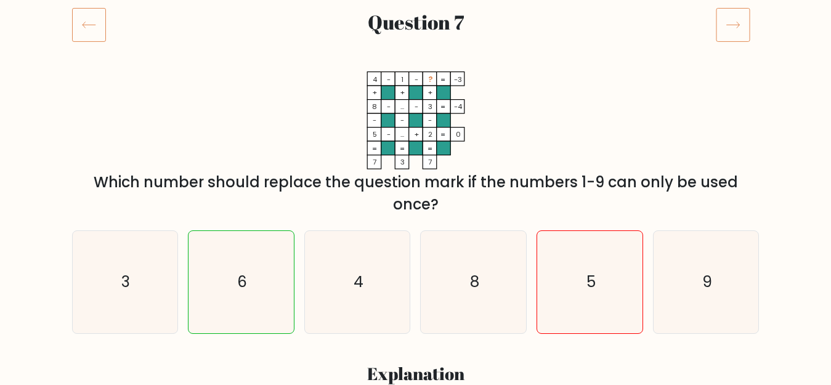
scroll to position [185, 0]
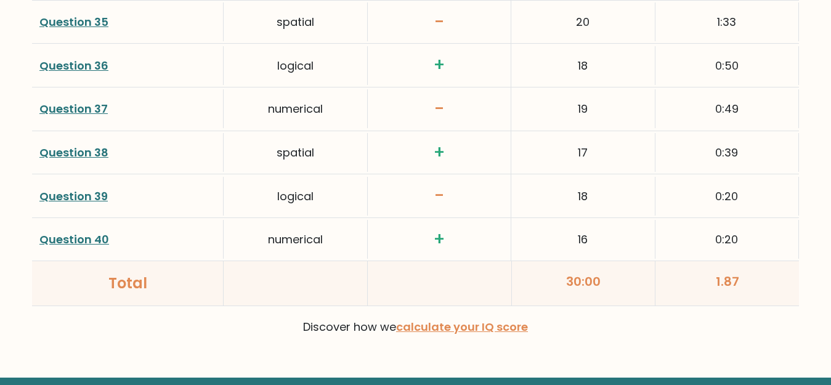
scroll to position [3265, 0]
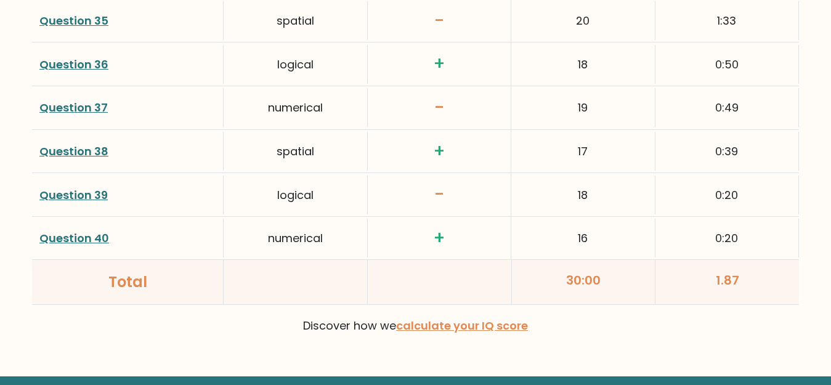
click at [49, 193] on link "Question 39" at bounding box center [73, 194] width 68 height 15
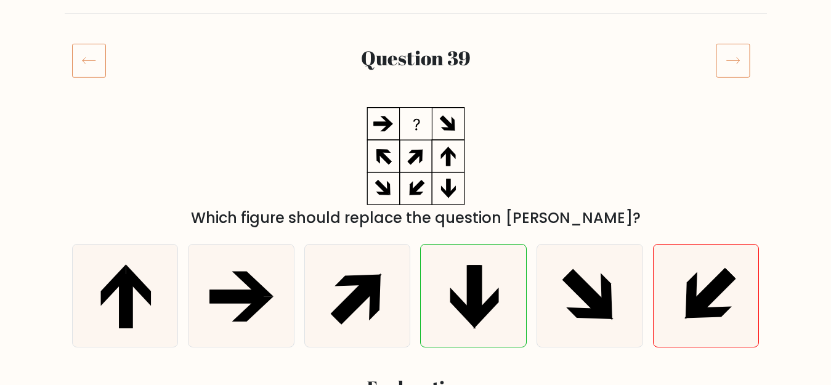
scroll to position [123, 0]
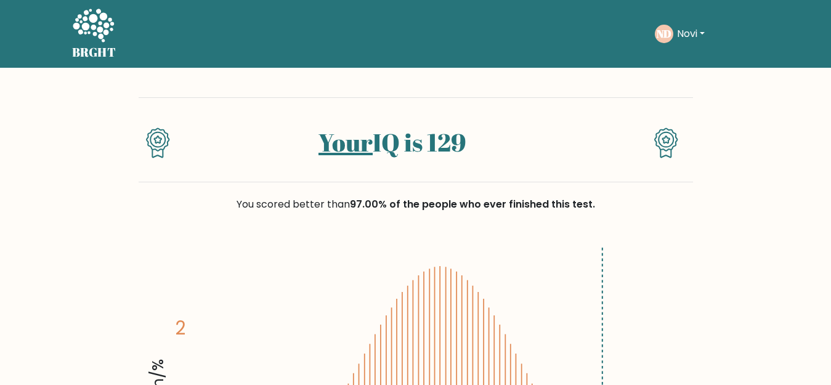
scroll to position [3265, 0]
